Goal: Obtain resource: Download file/media

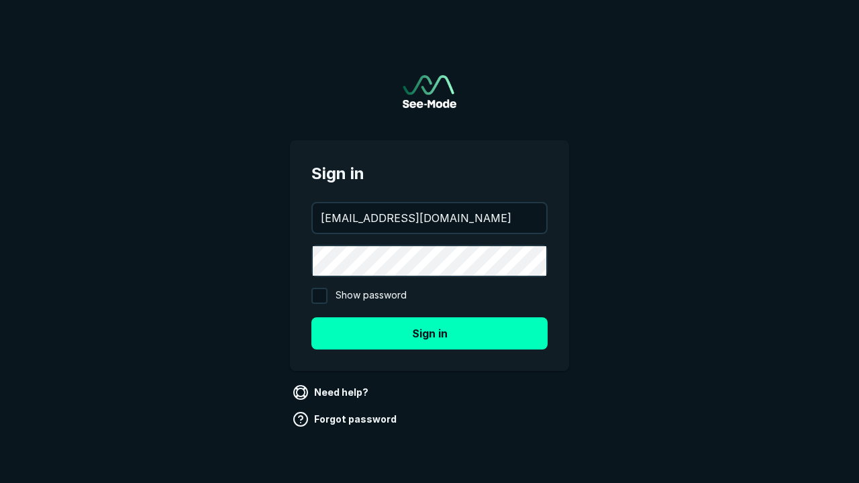
type input "[EMAIL_ADDRESS][DOMAIN_NAME]"
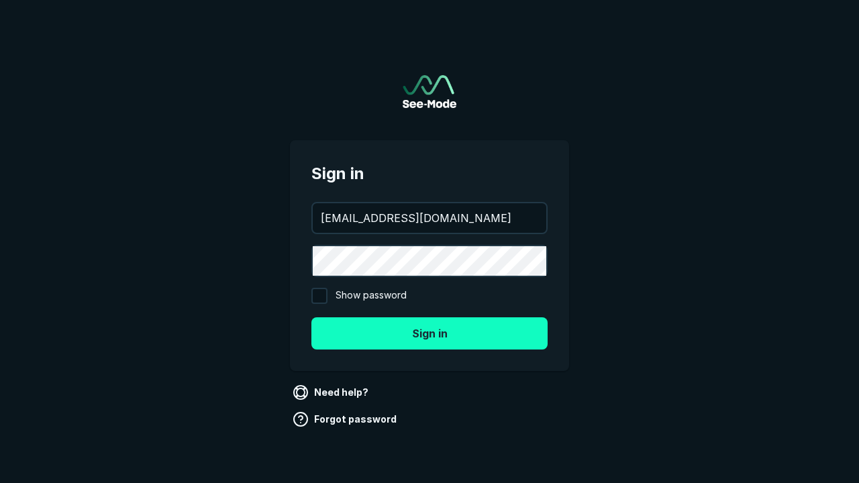
click at [430, 333] on button "Sign in" at bounding box center [429, 333] width 236 height 32
